Goal: Task Accomplishment & Management: Complete application form

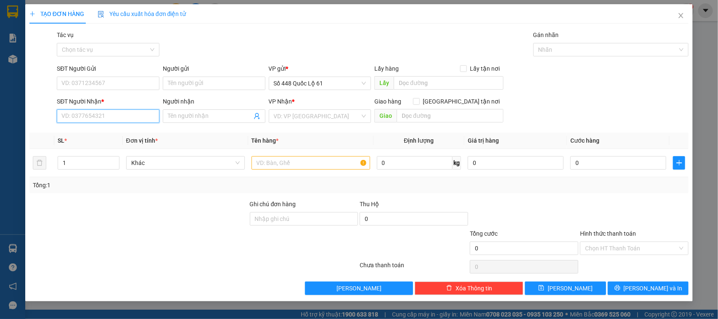
click at [108, 112] on input "SĐT Người Nhận *" at bounding box center [108, 115] width 103 height 13
type input "0825733719"
click at [95, 134] on div "0825733719" at bounding box center [108, 133] width 93 height 9
checkbox input "true"
type input "[PERSON_NAME]"
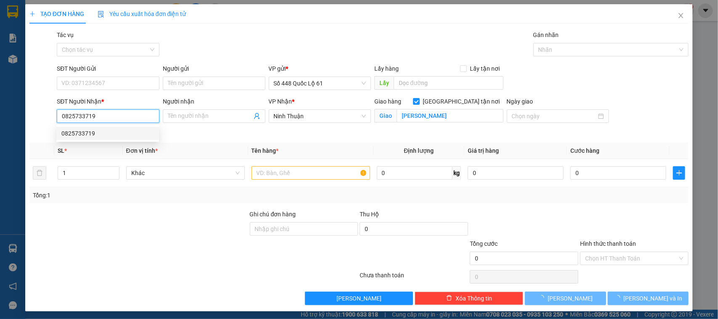
type input "1.320.000"
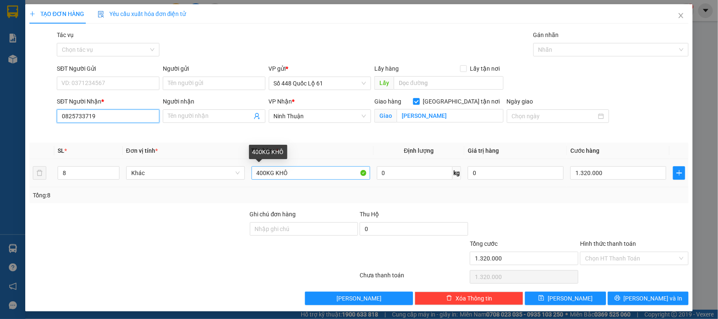
type input "0825733719"
click at [259, 171] on input "400KG KHÔ" at bounding box center [310, 172] width 119 height 13
type input "500KG KHÔ"
click at [96, 172] on input "8" at bounding box center [88, 173] width 61 height 13
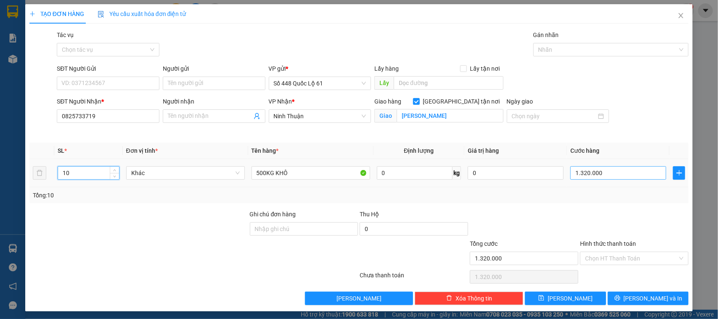
type input "10"
click at [624, 171] on input "1.320.000" at bounding box center [618, 172] width 96 height 13
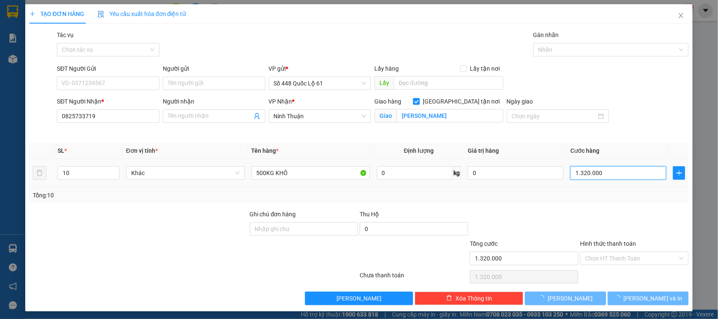
type input "0"
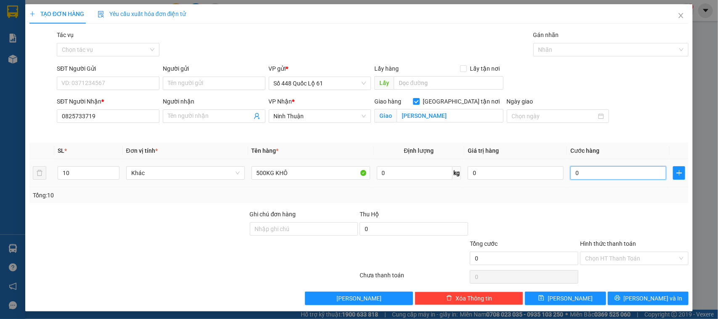
type input "01"
type input "1"
type input "16"
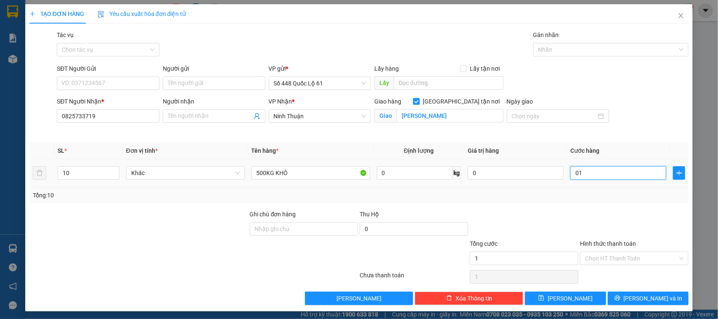
type input "016"
type input "165"
type input "01.650"
type input "1.650"
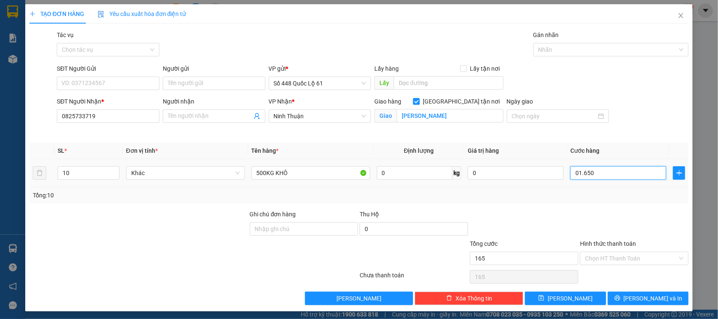
type input "1.650"
type input "016.500"
type input "16.500"
type input "0.165.000"
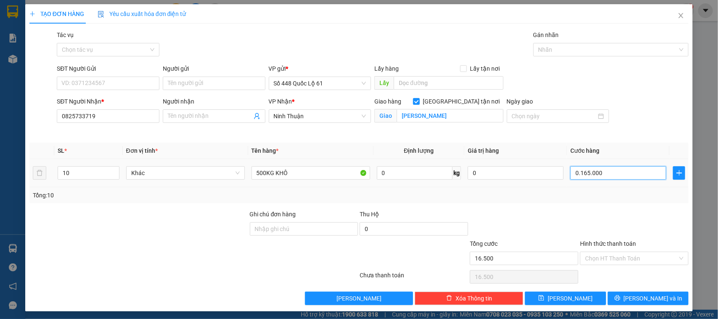
type input "165.000"
type input "1.650.000"
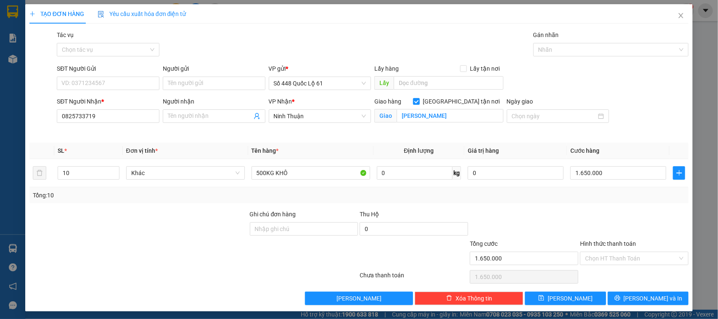
click at [611, 210] on div at bounding box center [634, 223] width 110 height 29
click at [622, 302] on button "[PERSON_NAME] và In" at bounding box center [648, 297] width 81 height 13
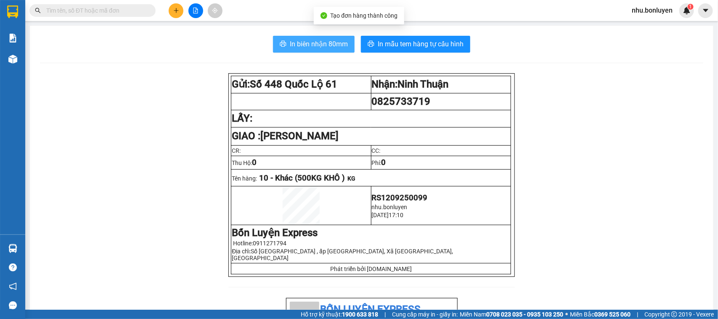
click at [303, 47] on span "In biên nhận 80mm" at bounding box center [319, 44] width 58 height 11
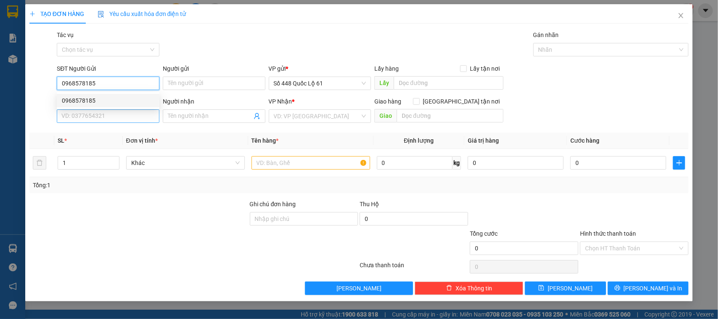
type input "0968578185"
click at [89, 118] on input "SĐT Người Nhận *" at bounding box center [108, 115] width 103 height 13
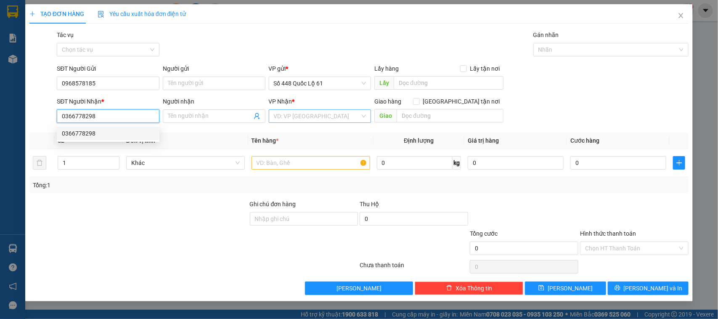
type input "0366778298"
click at [300, 115] on input "search" at bounding box center [317, 116] width 87 height 13
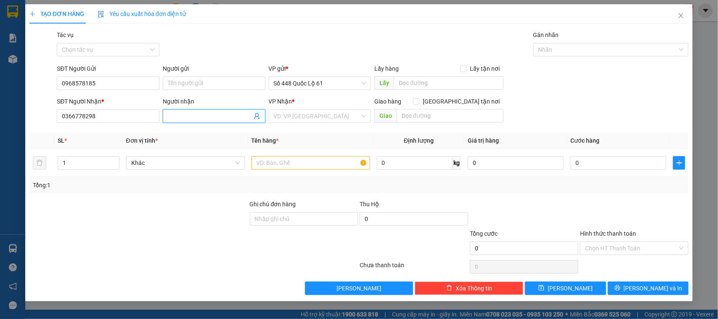
click at [224, 119] on input "Người nhận" at bounding box center [210, 115] width 84 height 9
click at [314, 118] on input "search" at bounding box center [317, 116] width 87 height 13
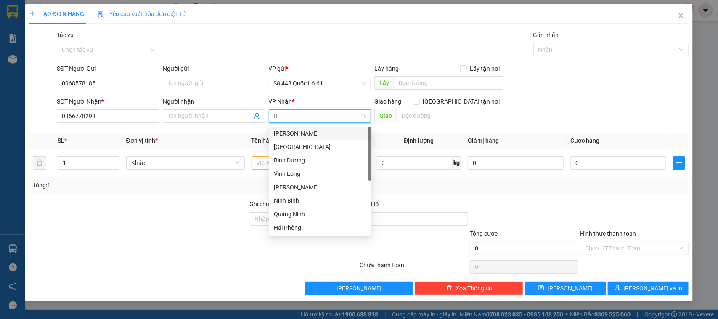
type input "HA"
click at [300, 201] on div "Hà Tĩnh" at bounding box center [320, 200] width 93 height 9
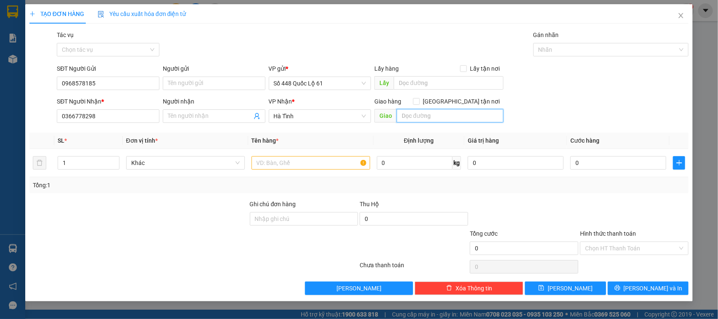
click at [425, 116] on input "text" at bounding box center [449, 115] width 107 height 13
type input "X"
type input "CX CẨM LỘC [GEOGRAPHIC_DATA]"
click at [465, 98] on span "[GEOGRAPHIC_DATA] tận nơi" at bounding box center [462, 101] width 84 height 9
click at [419, 98] on input "[GEOGRAPHIC_DATA] tận nơi" at bounding box center [416, 101] width 6 height 6
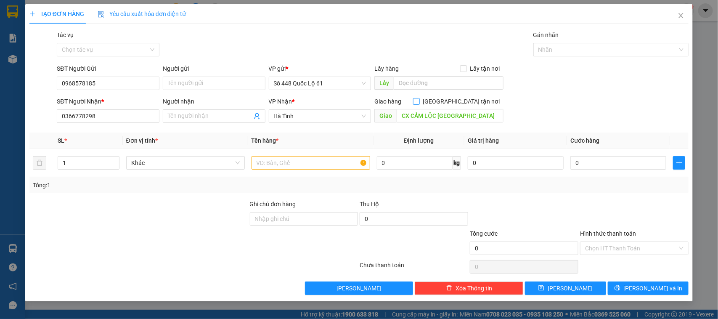
checkbox input "true"
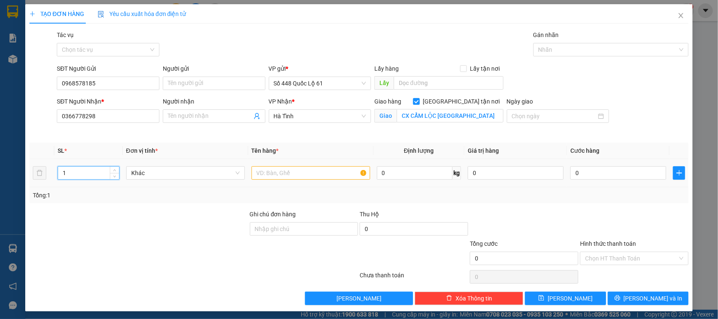
click at [98, 167] on input "1" at bounding box center [88, 173] width 61 height 13
type input "2"
click at [278, 171] on input "text" at bounding box center [310, 172] width 119 height 13
type input "GÓC 4"
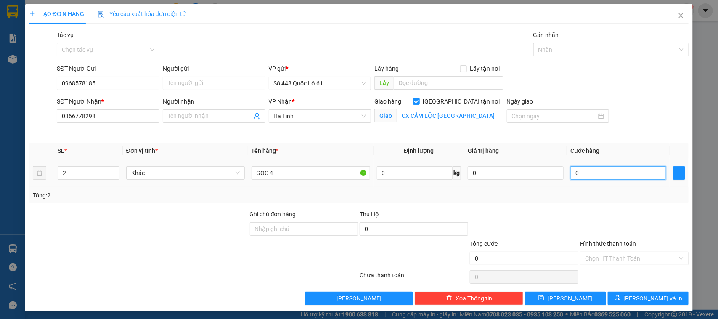
click at [598, 170] on input "0" at bounding box center [618, 172] width 96 height 13
type input "4"
type input "40"
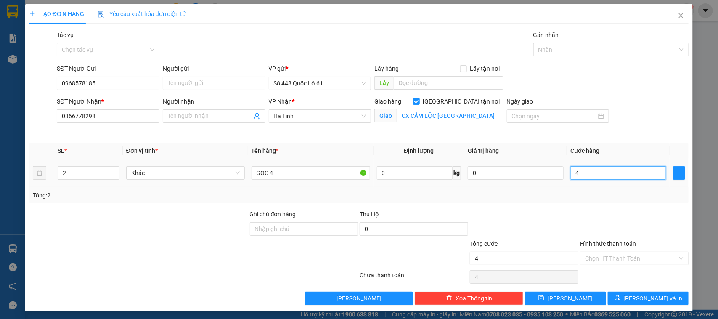
type input "40"
type input "400"
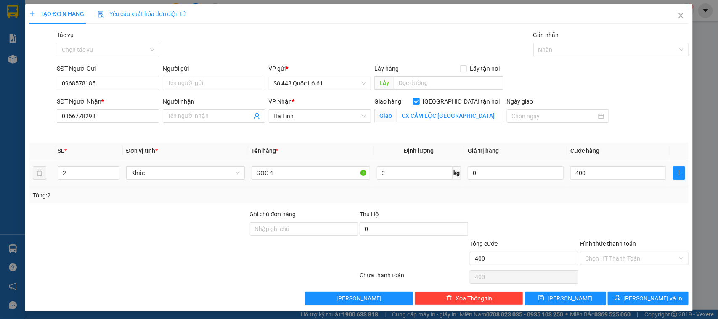
type input "400.000"
drag, startPoint x: 619, startPoint y: 226, endPoint x: 640, endPoint y: 205, distance: 29.7
click at [621, 226] on div at bounding box center [634, 223] width 110 height 29
click at [603, 171] on input "400.000" at bounding box center [618, 172] width 96 height 13
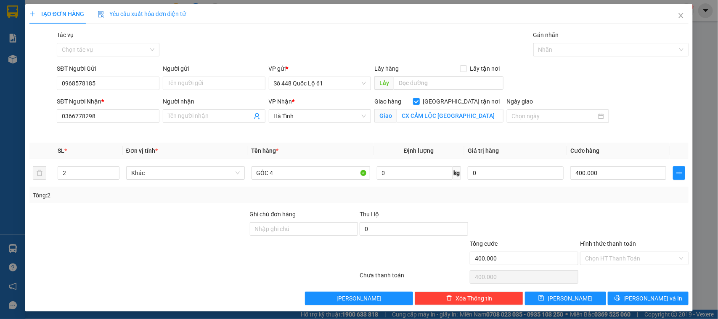
click at [602, 222] on div at bounding box center [634, 223] width 110 height 29
click at [613, 174] on input "400.000" at bounding box center [618, 172] width 96 height 13
click at [624, 205] on div "Transit Pickup Surcharge Ids Transit Deliver Surcharge Ids Transit Deliver Surc…" at bounding box center [358, 167] width 659 height 275
click at [617, 257] on input "Hình thức thanh toán" at bounding box center [631, 258] width 93 height 13
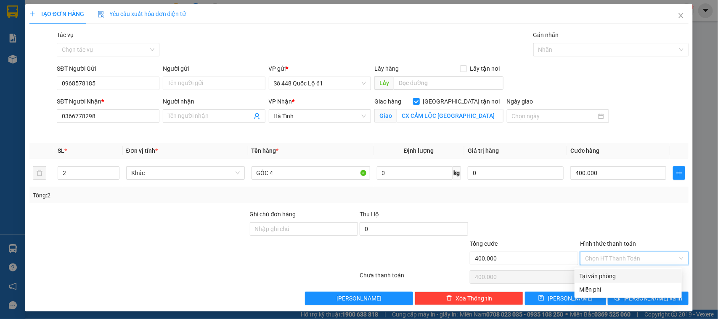
click at [618, 272] on div "Tại văn phòng" at bounding box center [627, 275] width 97 height 9
type input "0"
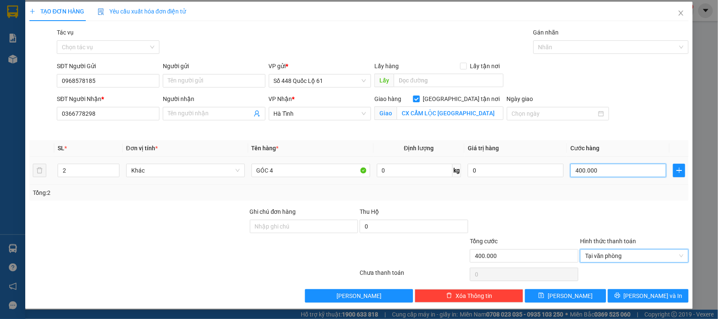
click at [608, 171] on input "400.000" at bounding box center [618, 170] width 96 height 13
type input "1"
type input "10"
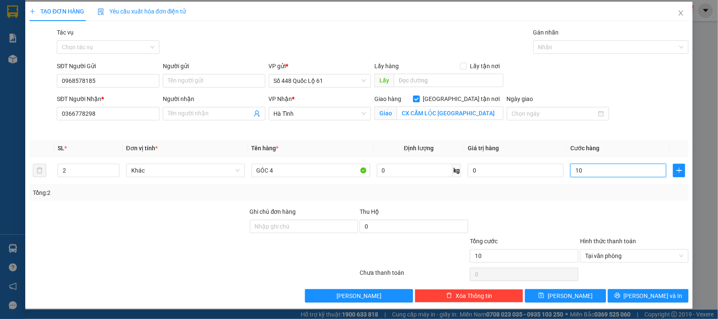
type input "100"
type input "1.000"
type input "1.000.000"
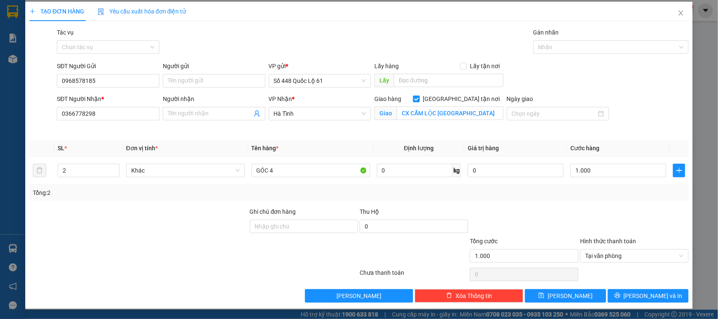
type input "1.000.000"
click at [603, 201] on div "Transit Pickup Surcharge Ids Transit Deliver Surcharge Ids Transit Deliver Surc…" at bounding box center [358, 165] width 659 height 275
click at [611, 167] on input "1.000.000" at bounding box center [618, 170] width 96 height 13
type input "0"
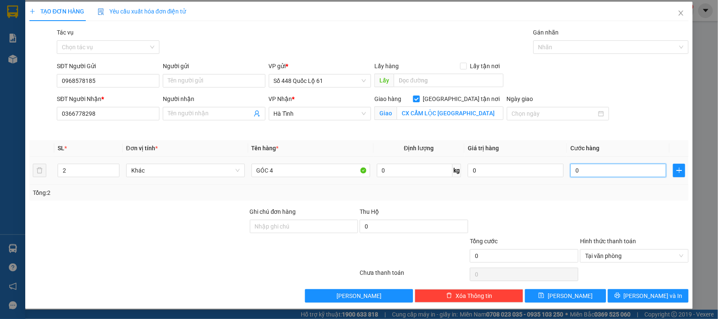
type input "01"
type input "1"
type input "1.000"
click at [608, 207] on div at bounding box center [634, 221] width 110 height 29
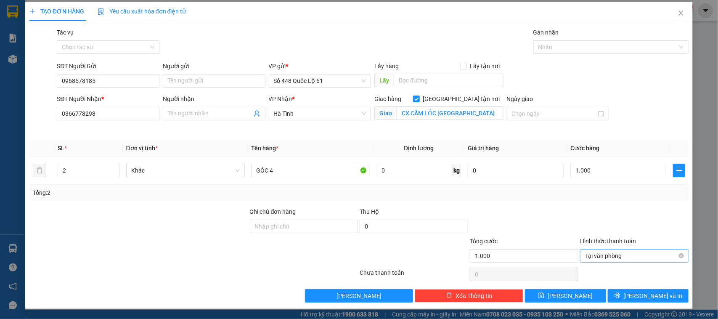
click at [619, 257] on span "Tại văn phòng" at bounding box center [634, 255] width 98 height 13
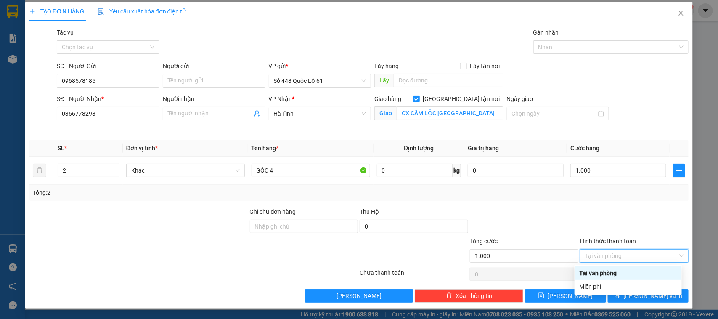
click at [609, 266] on div "Tại văn phòng" at bounding box center [627, 272] width 107 height 13
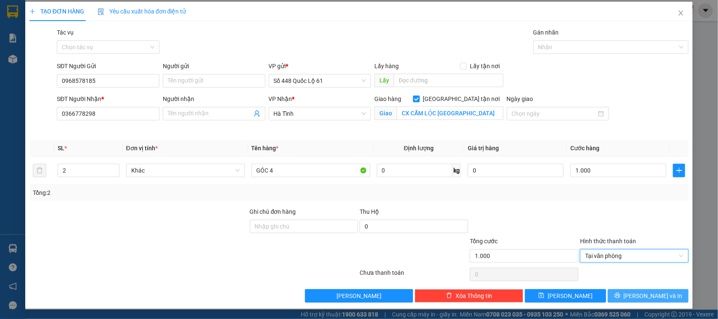
click at [633, 296] on button "[PERSON_NAME] và In" at bounding box center [648, 295] width 81 height 13
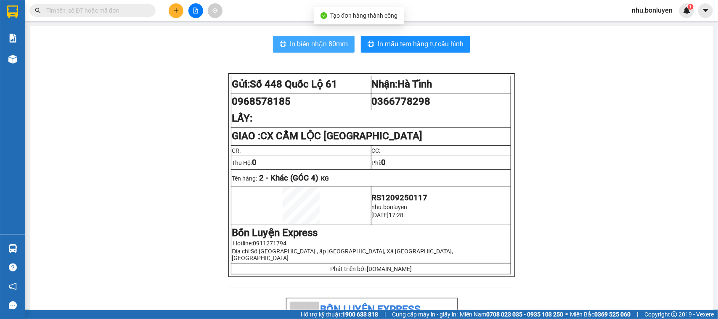
click at [326, 40] on span "In biên nhận 80mm" at bounding box center [319, 44] width 58 height 11
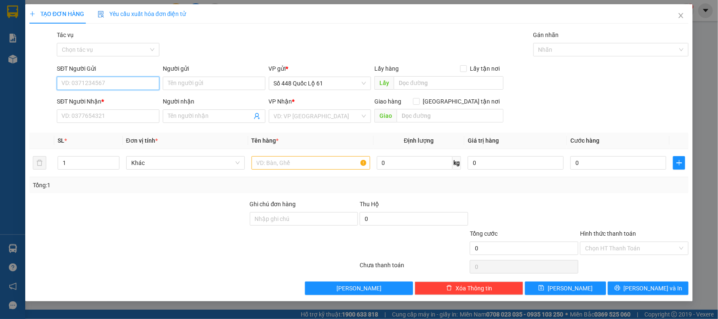
click at [112, 86] on input "SĐT Người Gửi" at bounding box center [108, 83] width 103 height 13
type input "0968578185"
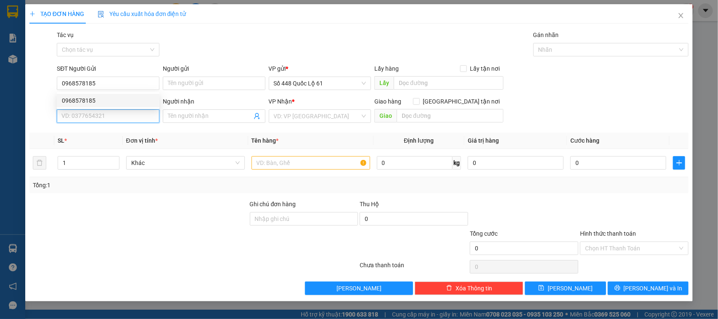
click at [131, 114] on input "SĐT Người Nhận *" at bounding box center [108, 115] width 103 height 13
type input "0984682163"
click at [343, 114] on input "search" at bounding box center [317, 116] width 87 height 13
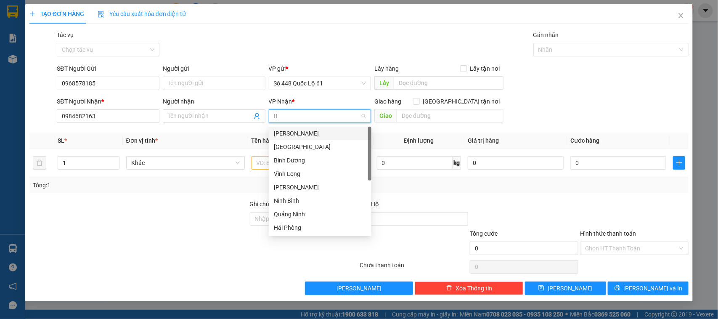
type input "HA"
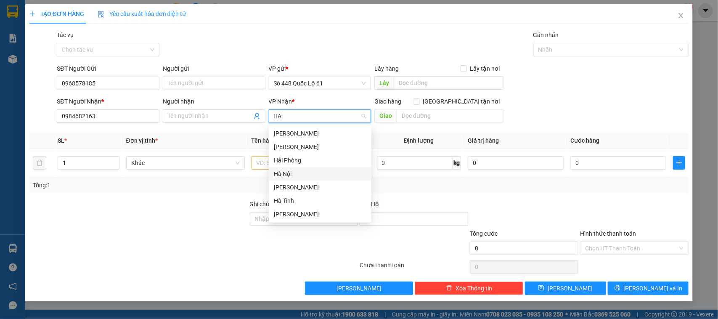
click at [316, 169] on div "Hà Nội" at bounding box center [320, 173] width 93 height 9
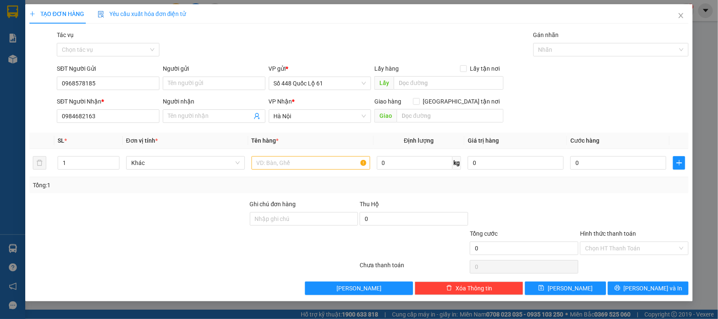
click at [333, 123] on div "VP Nhận * Hà Nội" at bounding box center [320, 111] width 103 height 29
click at [299, 163] on input "text" at bounding box center [310, 162] width 119 height 13
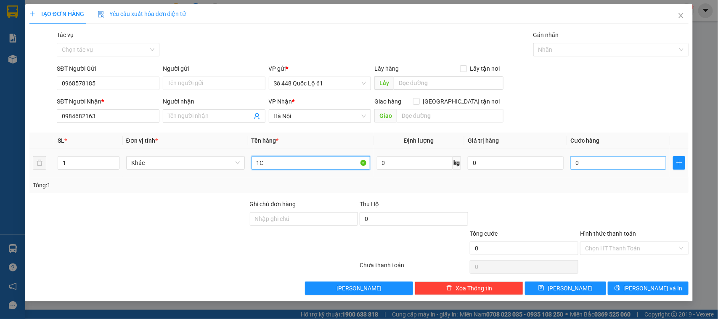
type input "1C"
click at [596, 161] on input "0" at bounding box center [618, 162] width 96 height 13
type input "04"
type input "4"
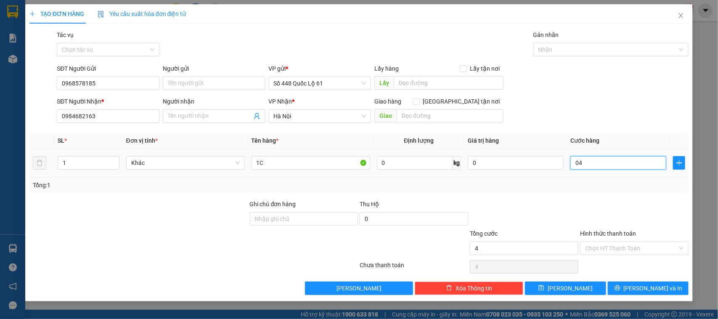
type input "040"
type input "40"
type input "0.400"
type input "400"
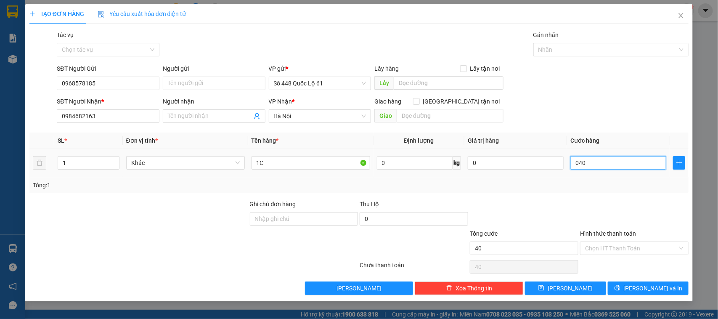
type input "400"
click at [597, 203] on div at bounding box center [634, 213] width 110 height 29
type input "400.000"
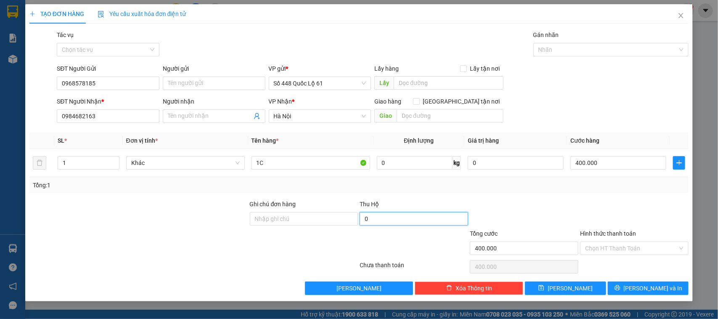
click at [390, 219] on input "0" at bounding box center [413, 218] width 108 height 13
type input "1.785.000"
click at [545, 205] on div at bounding box center [524, 213] width 110 height 29
click at [657, 285] on span "[PERSON_NAME] và In" at bounding box center [653, 287] width 59 height 9
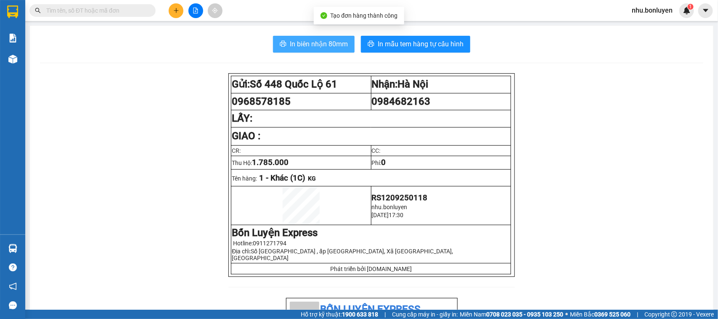
click at [301, 41] on span "In biên nhận 80mm" at bounding box center [319, 44] width 58 height 11
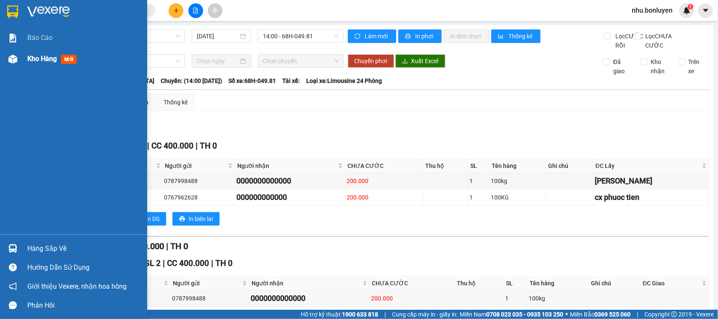
click at [26, 53] on div "Kho hàng mới" at bounding box center [73, 58] width 147 height 21
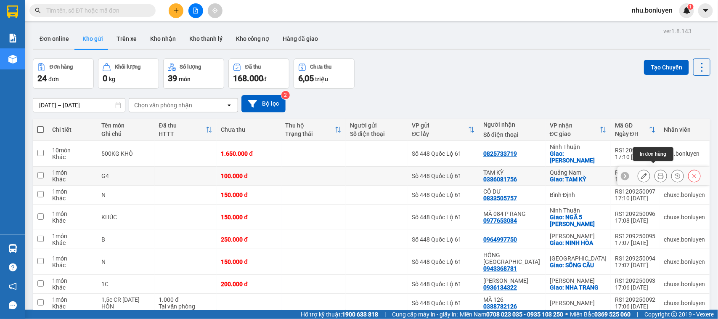
click at [658, 173] on icon at bounding box center [661, 176] width 6 height 6
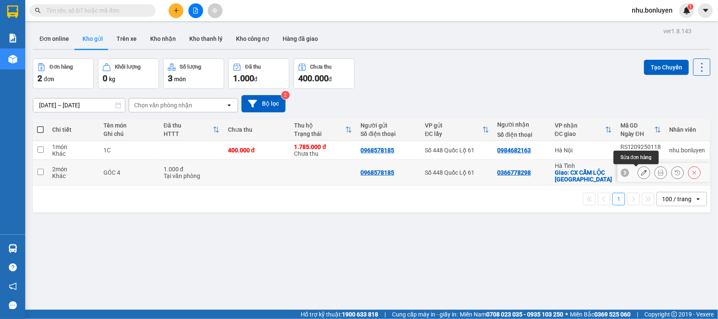
click at [641, 173] on icon at bounding box center [644, 172] width 6 height 6
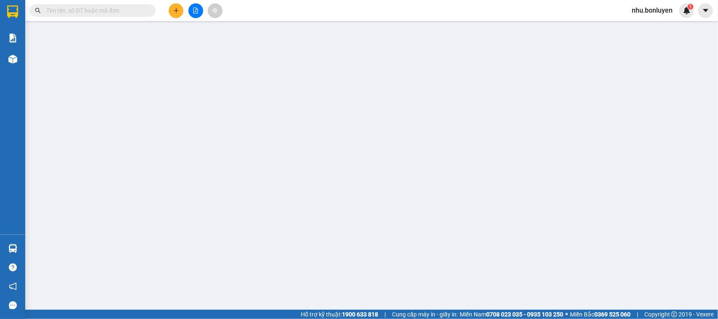
type input "0968578185"
type input "0366778298"
checkbox input "true"
type input "CX CẨM LỘC [GEOGRAPHIC_DATA]"
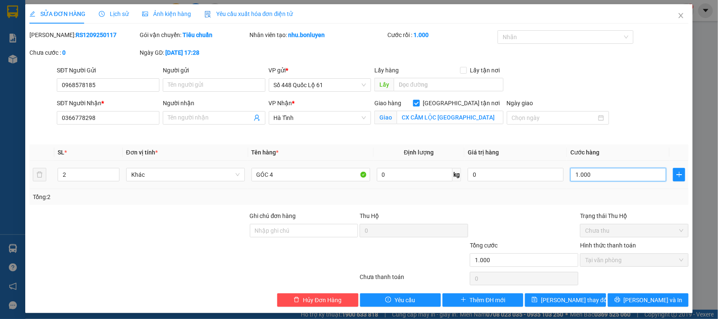
click at [638, 177] on input "1.000" at bounding box center [618, 174] width 96 height 13
type input "0"
type input "04"
type input "4"
type input "040"
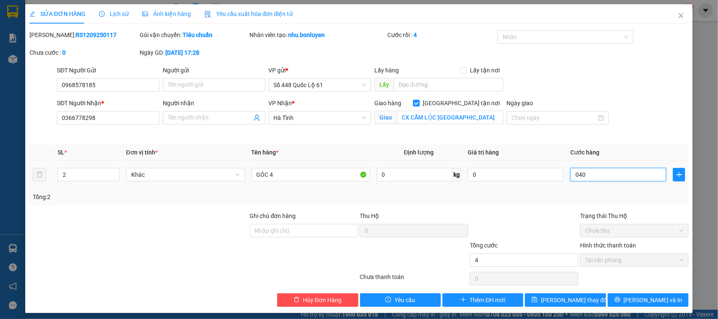
type input "40"
type input "0.400"
type input "400"
type input "0.400"
type input "400.000"
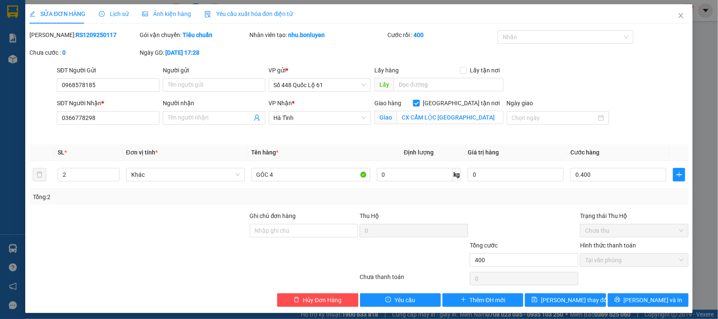
type input "400.000"
click at [624, 196] on div "Tổng: 2" at bounding box center [359, 196] width 653 height 9
click at [620, 167] on div "400.000" at bounding box center [618, 174] width 96 height 17
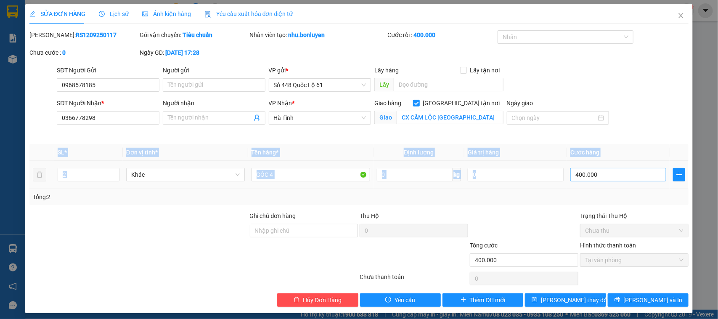
drag, startPoint x: 620, startPoint y: 167, endPoint x: 613, endPoint y: 177, distance: 13.0
click at [618, 169] on div "400.000" at bounding box center [618, 174] width 96 height 17
click at [613, 177] on input "400.000" at bounding box center [618, 174] width 96 height 13
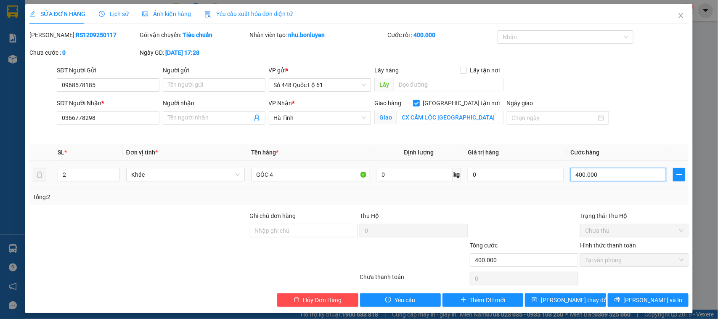
click at [613, 177] on input "400.000" at bounding box center [618, 174] width 96 height 13
type input "0"
click at [677, 13] on icon "close" at bounding box center [680, 15] width 7 height 7
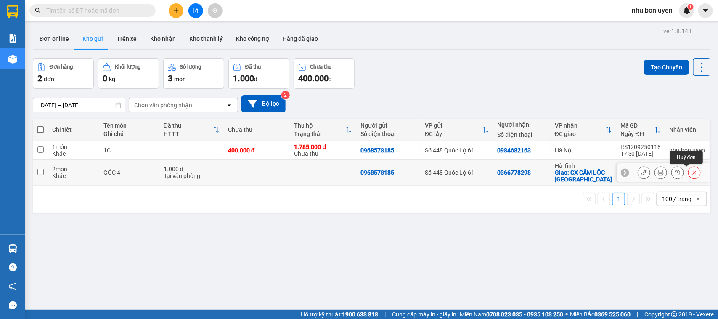
click at [691, 173] on icon at bounding box center [694, 172] width 6 height 6
click at [552, 230] on div "ver 1.8.143 Đơn online Kho gửi Trên xe Kho nhận Kho thanh lý Kho công nợ Hàng đ…" at bounding box center [371, 184] width 684 height 319
click at [641, 169] on icon at bounding box center [644, 172] width 6 height 6
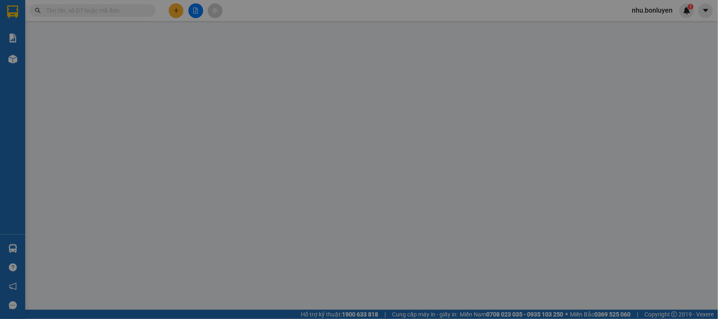
type input "0968578185"
type input "0366778298"
checkbox input "true"
type input "CX CẨM LỘC [GEOGRAPHIC_DATA]"
type input "1.000"
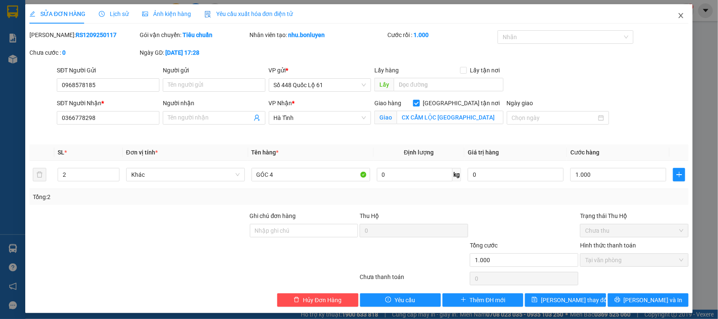
drag, startPoint x: 673, startPoint y: 14, endPoint x: 671, endPoint y: 23, distance: 9.5
click at [677, 15] on icon "close" at bounding box center [680, 15] width 7 height 7
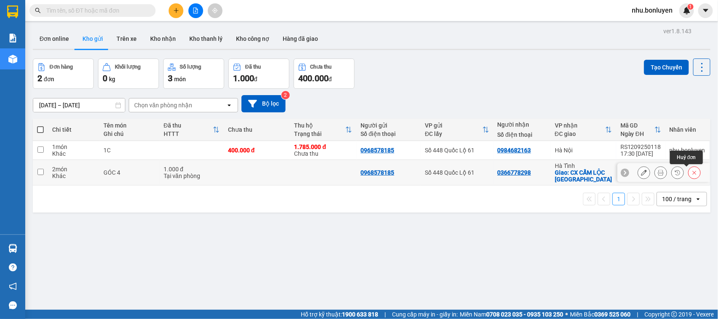
click at [691, 173] on icon at bounding box center [694, 172] width 6 height 6
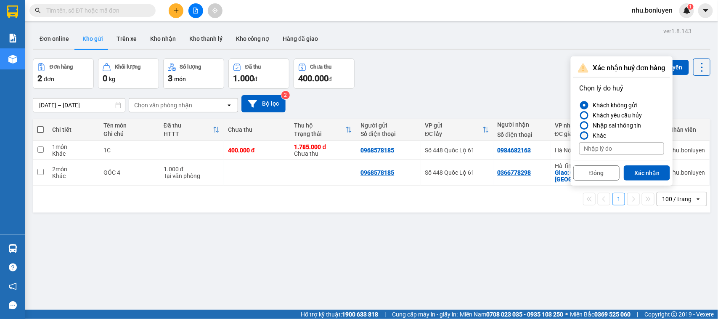
click at [629, 133] on label "Khác" at bounding box center [621, 135] width 85 height 10
click at [579, 135] on input "Khác" at bounding box center [579, 135] width 0 height 0
click at [625, 125] on div "Nhập sai thông tin" at bounding box center [615, 125] width 52 height 10
click at [579, 125] on input "Nhập sai thông tin" at bounding box center [579, 125] width 0 height 0
click at [645, 171] on button "Xác nhận" at bounding box center [647, 172] width 46 height 15
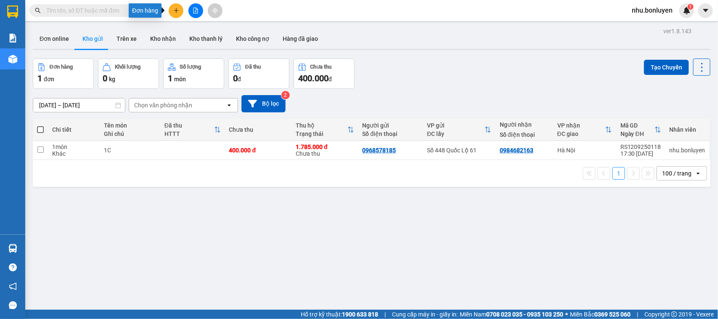
click at [177, 13] on icon "plus" at bounding box center [176, 11] width 6 height 6
click at [215, 32] on div "Tạo đơn hàng" at bounding box center [209, 31] width 37 height 9
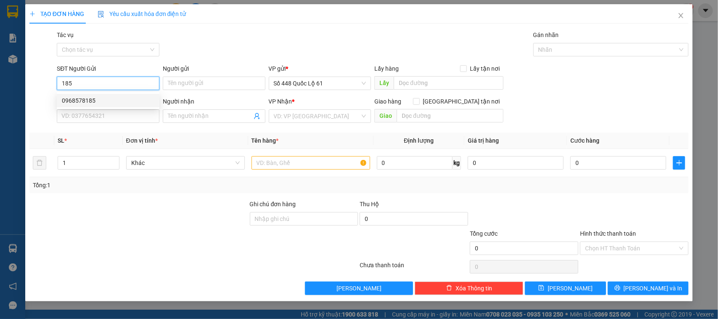
click at [93, 100] on div "0968578185" at bounding box center [108, 100] width 93 height 9
type input "0968578185"
type input "0984682163"
type input "1.785.000"
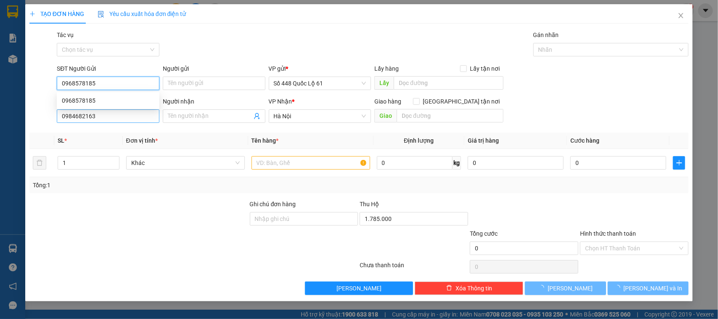
type input "400.000"
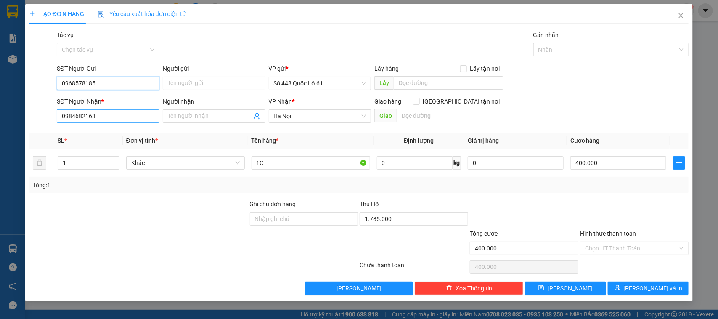
type input "0968578185"
click at [107, 115] on input "0984682163" at bounding box center [108, 115] width 103 height 13
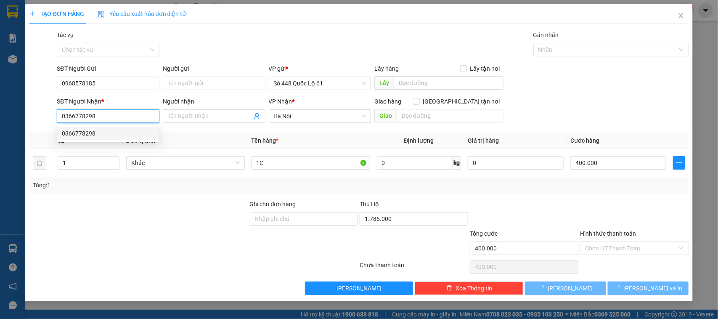
type input "0366778298"
click at [196, 135] on th "Đơn vị tính *" at bounding box center [185, 140] width 125 height 16
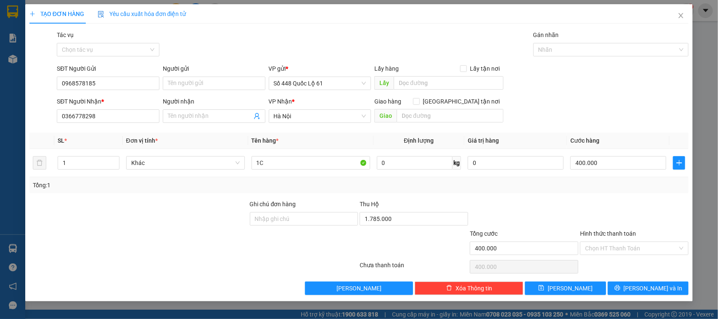
drag, startPoint x: 188, startPoint y: 190, endPoint x: 112, endPoint y: 185, distance: 75.9
click at [172, 190] on div "Tổng: 1" at bounding box center [358, 185] width 659 height 16
click at [95, 160] on input "1" at bounding box center [88, 162] width 61 height 13
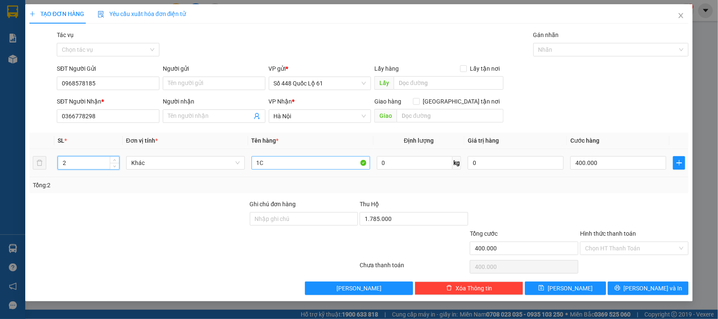
type input "2"
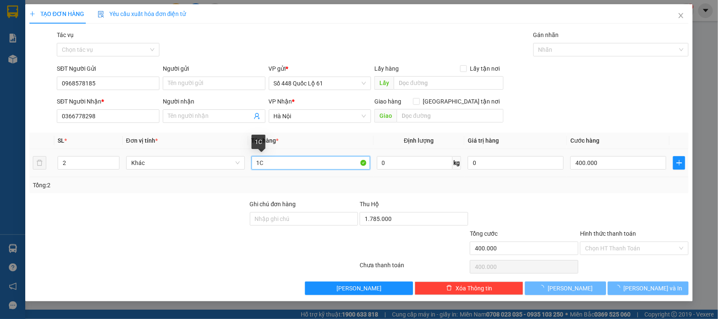
click at [294, 165] on input "1C" at bounding box center [310, 162] width 119 height 13
type input "0"
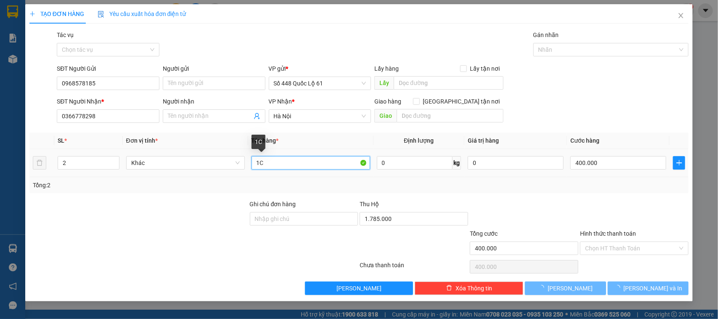
type input "0"
click at [294, 165] on input "1C" at bounding box center [310, 162] width 119 height 13
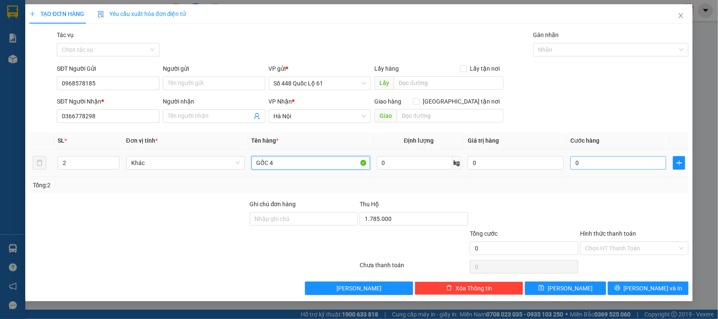
type input "GỐC 4"
click at [633, 166] on input "0" at bounding box center [618, 162] width 96 height 13
type input "1"
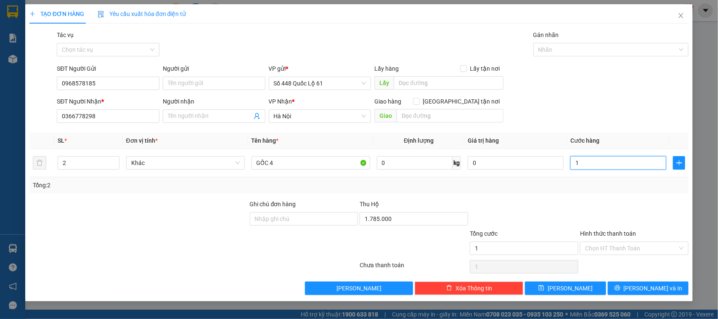
type input "1"
click at [625, 201] on div at bounding box center [634, 213] width 110 height 29
type input "1.000"
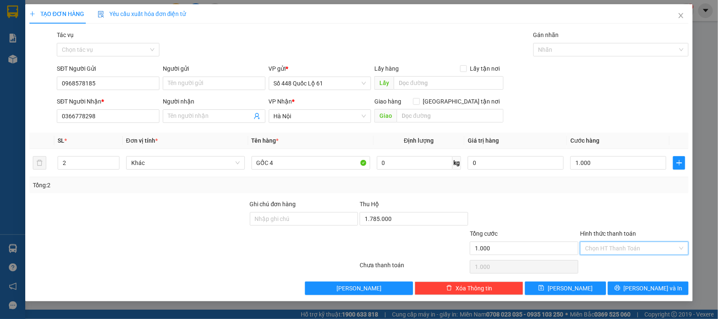
click at [638, 248] on input "Hình thức thanh toán" at bounding box center [631, 248] width 93 height 13
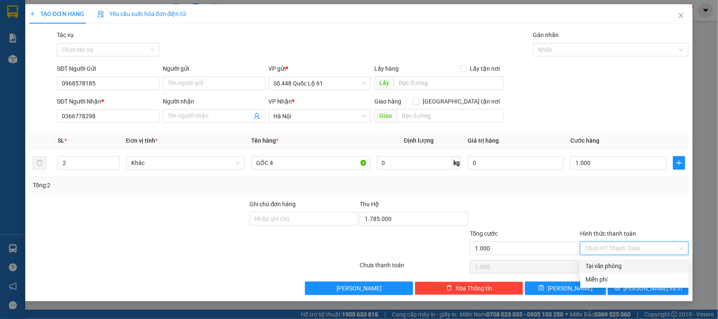
click at [619, 262] on div "Tại văn phòng" at bounding box center [634, 265] width 98 height 9
type input "0"
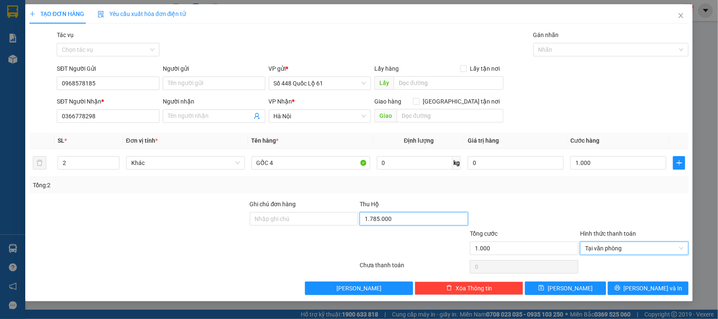
click at [403, 216] on input "1.785.000" at bounding box center [413, 218] width 108 height 13
type input "4.500.000"
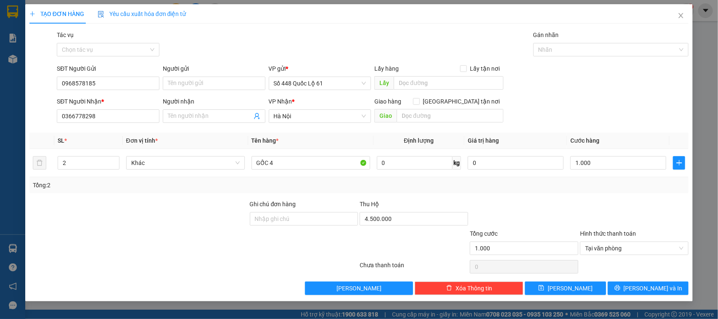
click at [409, 247] on div at bounding box center [414, 243] width 110 height 29
click at [440, 83] on input "text" at bounding box center [449, 82] width 110 height 13
drag, startPoint x: 434, startPoint y: 120, endPoint x: 441, endPoint y: 115, distance: 8.7
click at [434, 119] on input "text" at bounding box center [449, 115] width 107 height 13
type input "CX CẨM LỘC [GEOGRAPHIC_DATA]"
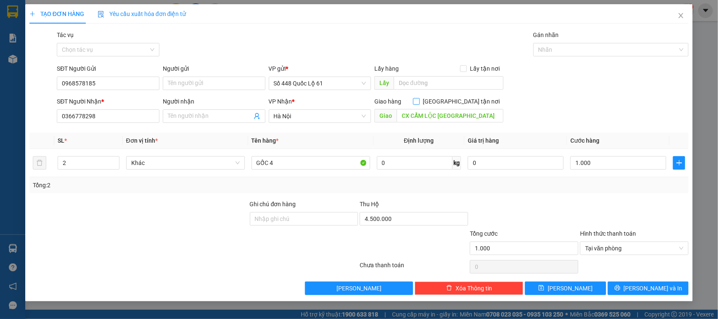
click at [420, 101] on span at bounding box center [416, 101] width 7 height 7
click at [419, 101] on input "[GEOGRAPHIC_DATA] tận nơi" at bounding box center [416, 101] width 6 height 6
checkbox input "true"
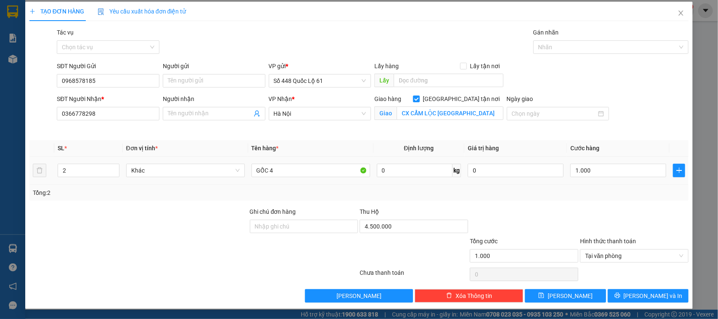
scroll to position [3, 0]
click at [620, 293] on icon "printer" at bounding box center [617, 295] width 6 height 6
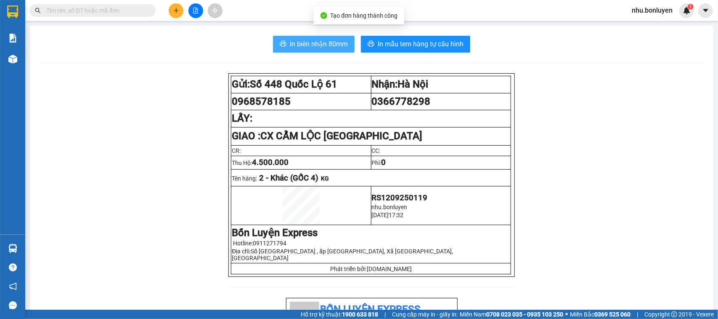
click at [295, 40] on span "In biên nhận 80mm" at bounding box center [319, 44] width 58 height 11
